Goal: Obtain resource: Obtain resource

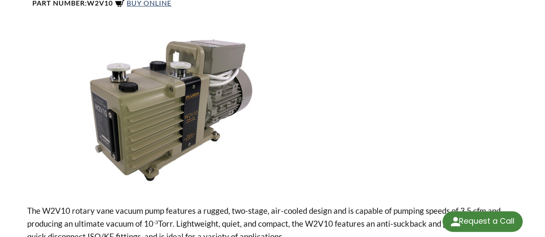
scroll to position [129, 0]
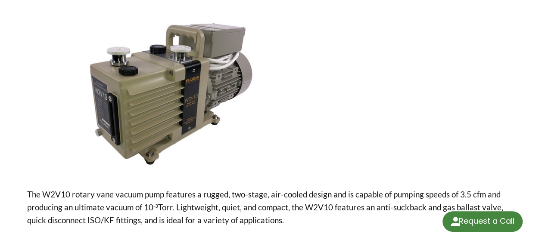
select select "Language Translate Widget"
click at [100, 83] on img at bounding box center [170, 93] width 287 height 161
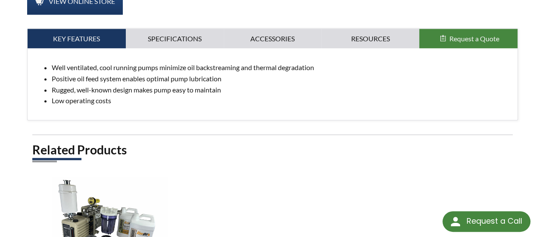
scroll to position [388, 0]
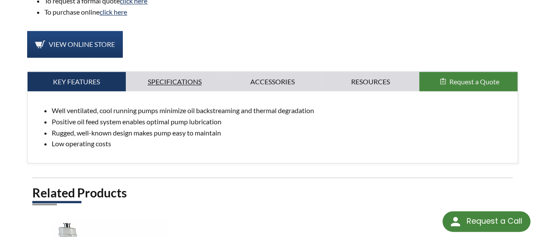
click at [185, 77] on link "Specifications" at bounding box center [175, 82] width 98 height 20
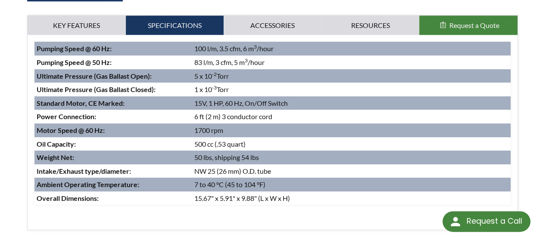
scroll to position [431, 0]
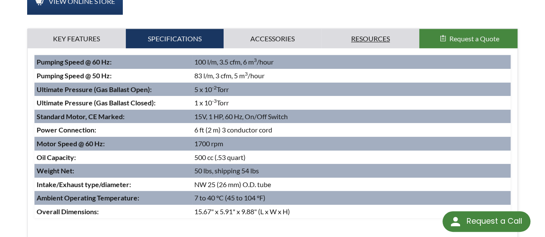
click at [367, 29] on link "Resources" at bounding box center [370, 39] width 98 height 20
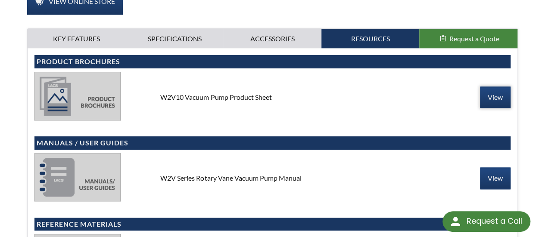
click at [491, 87] on link "View" at bounding box center [495, 98] width 31 height 22
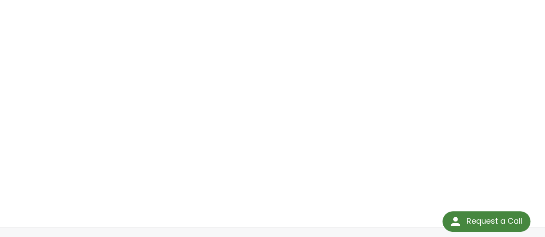
scroll to position [129, 0]
